Goal: Information Seeking & Learning: Find specific fact

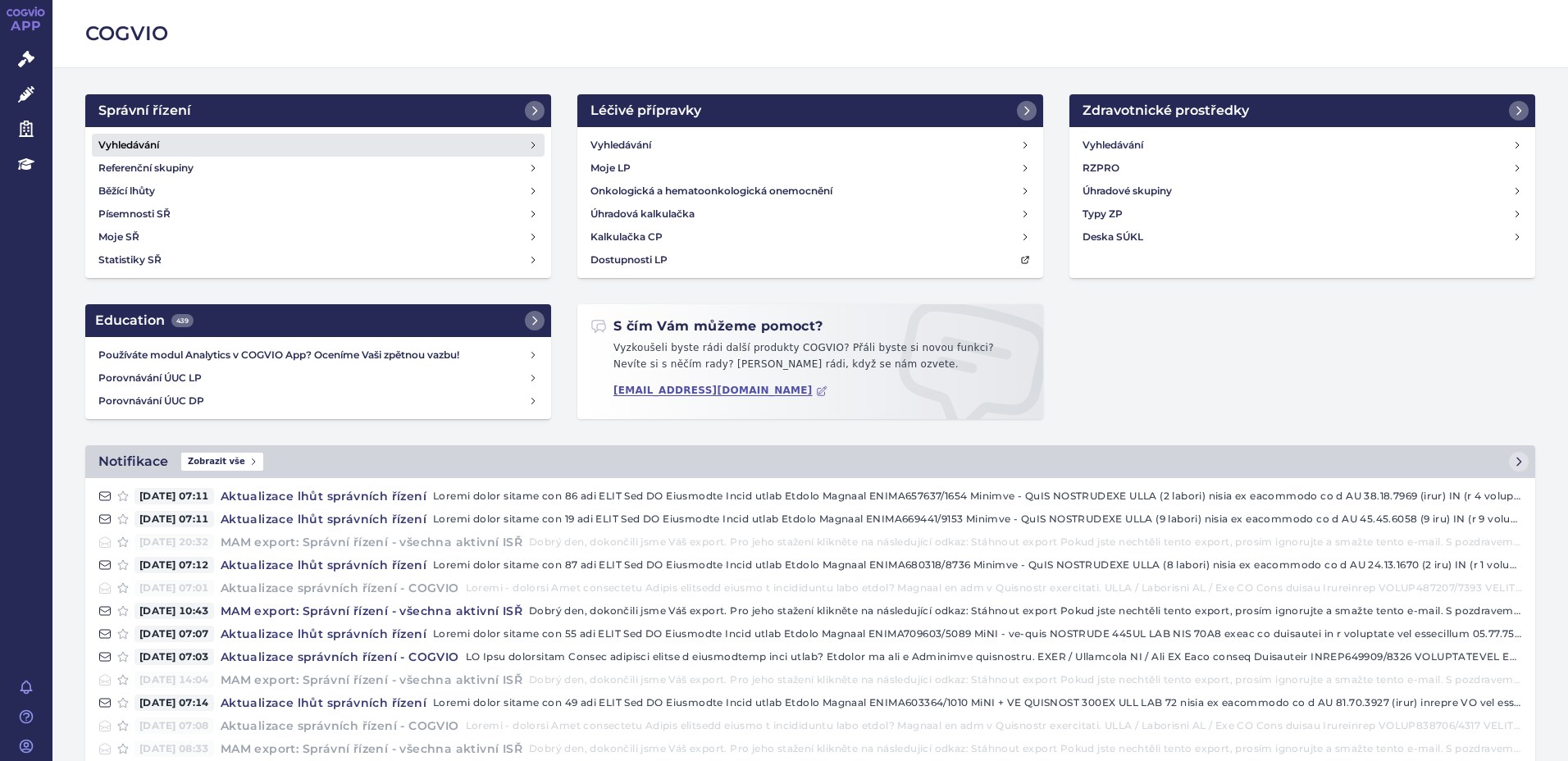
click at [123, 146] on h4 "Vyhledávání" at bounding box center [128, 145] width 60 height 17
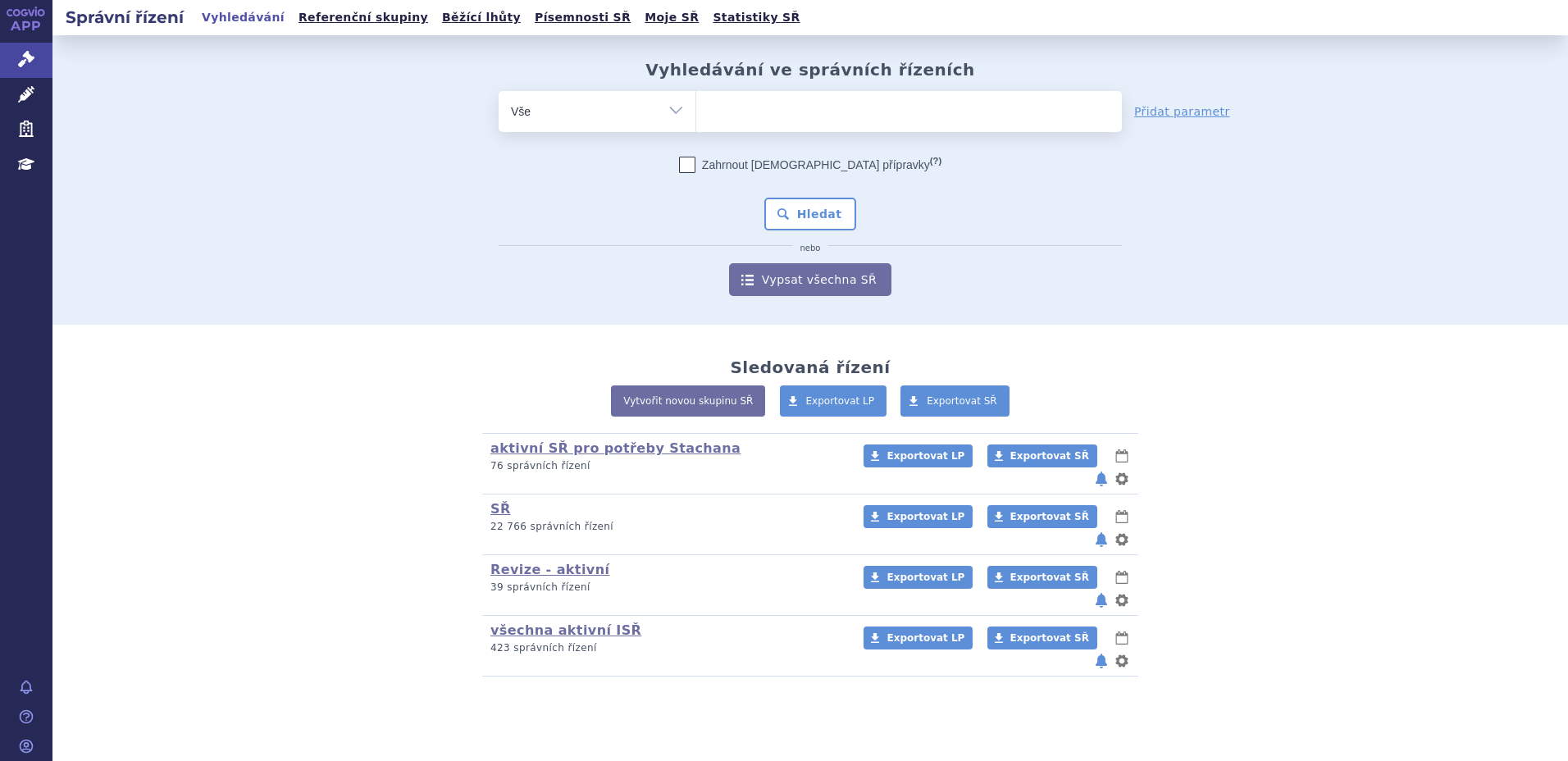
click at [715, 111] on input "search" at bounding box center [713, 109] width 9 height 21
type input "sk"
type input "sky"
type input "skyc"
type input "skycl"
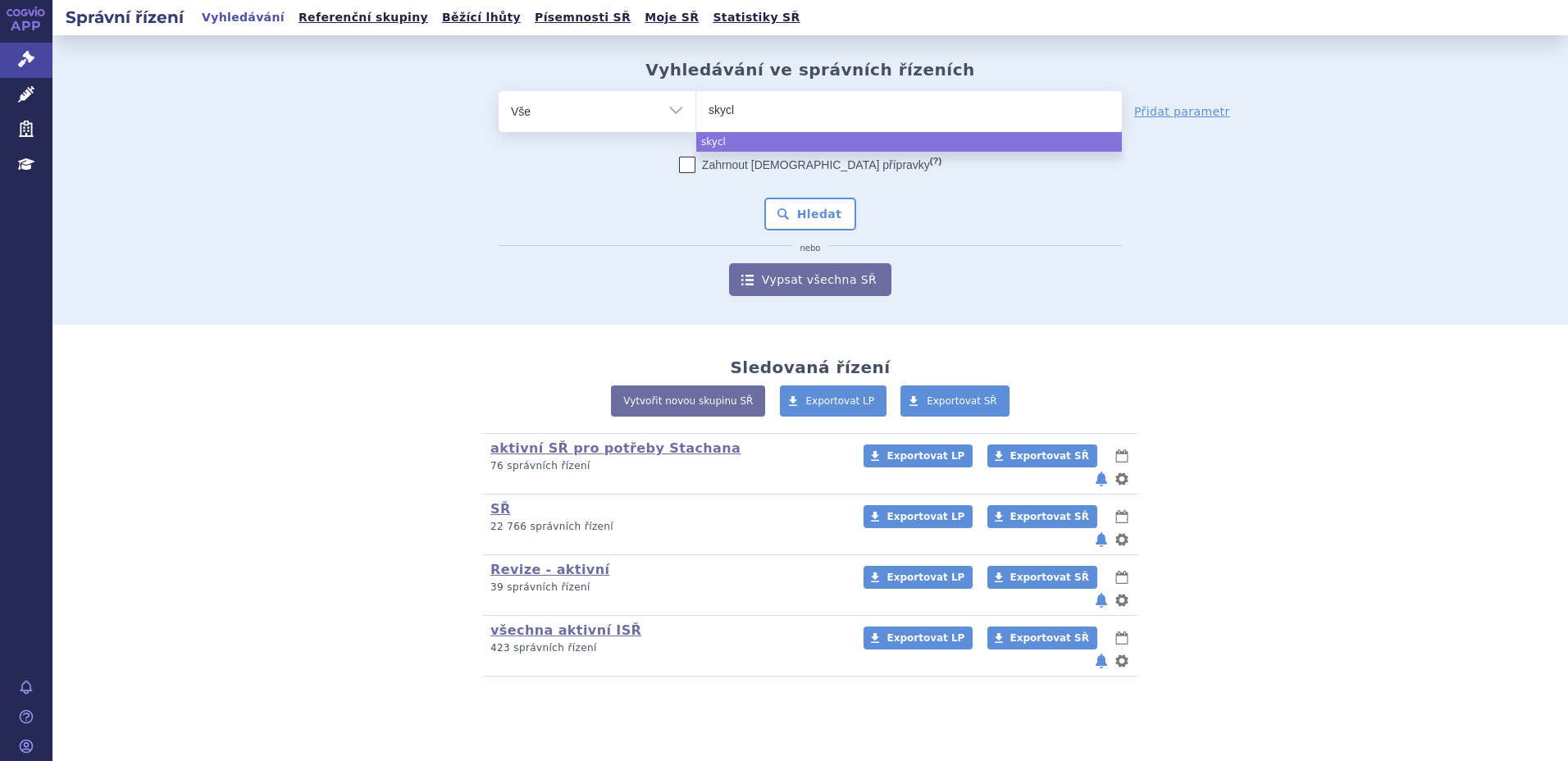
type input "skycla"
type input "skyclary"
type input "skyclarys"
select select "skyclarys"
click at [829, 213] on button "Hledat" at bounding box center [810, 214] width 93 height 33
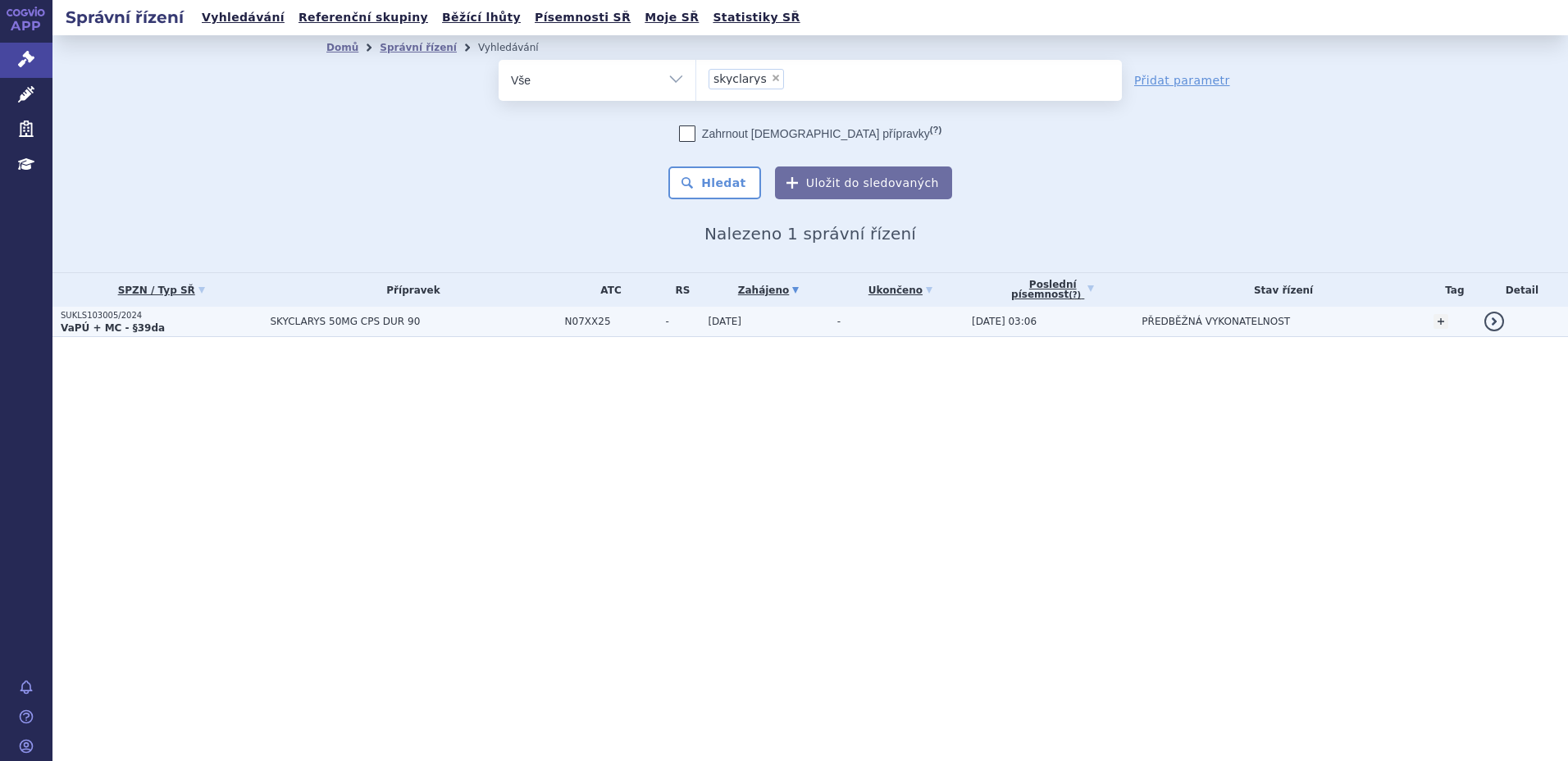
click at [74, 329] on strong "VaPÚ + MC - §39da" at bounding box center [113, 328] width 104 height 12
